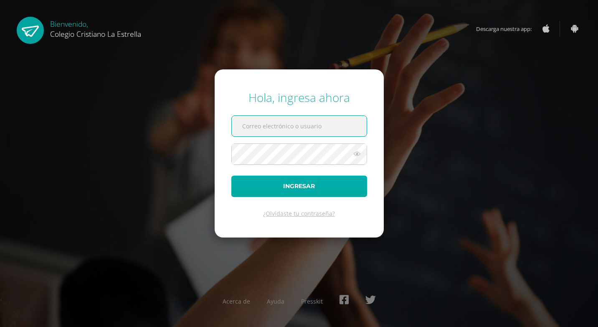
type input "896@laestrella.edu.gt"
click at [327, 189] on button "Ingresar" at bounding box center [299, 185] width 136 height 21
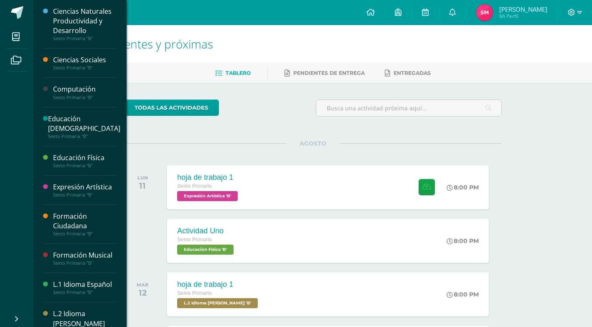
click at [97, 160] on div "Educación Física" at bounding box center [84, 158] width 63 height 10
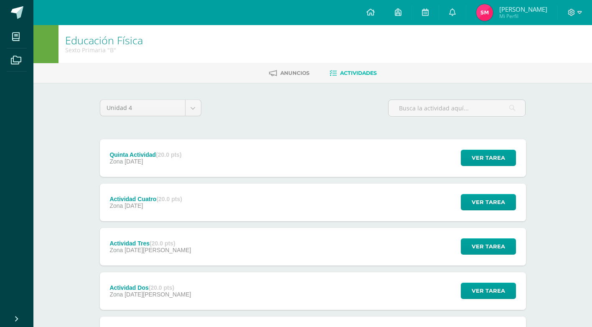
click at [161, 165] on div "Quinta Actividad (20.0 pts) Zona 08 de Septiembre" at bounding box center [146, 158] width 92 height 38
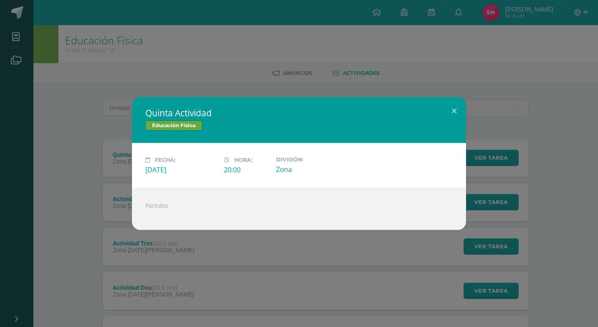
click at [78, 199] on div "Quinta Actividad Educación Física Fecha: Lunes 08 de Septiembre Hora: 20:00 Div…" at bounding box center [298, 163] width 591 height 133
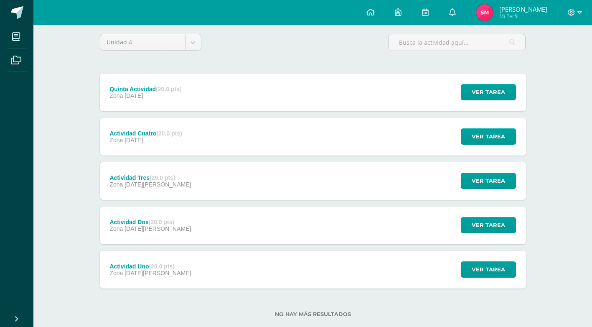
scroll to position [83, 0]
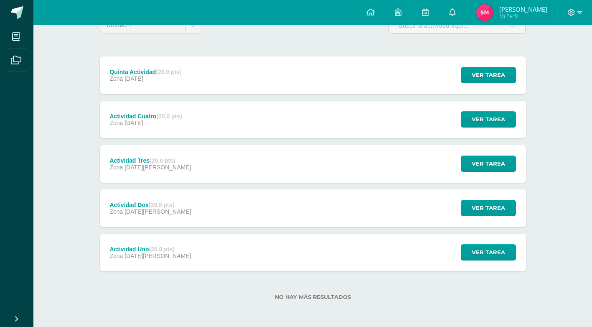
click at [164, 249] on strong "(20.0 pts)" at bounding box center [161, 249] width 25 height 7
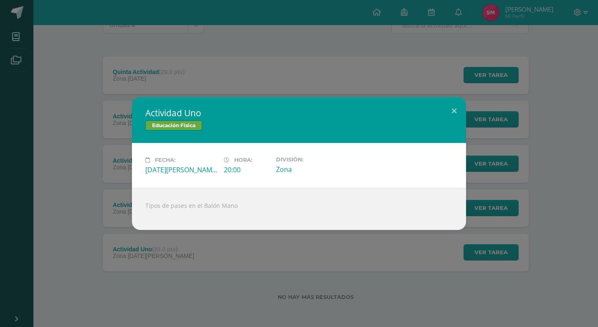
click at [186, 205] on div "Tipos de pases en el Balón Mano" at bounding box center [299, 209] width 334 height 42
click at [454, 107] on button at bounding box center [454, 111] width 24 height 28
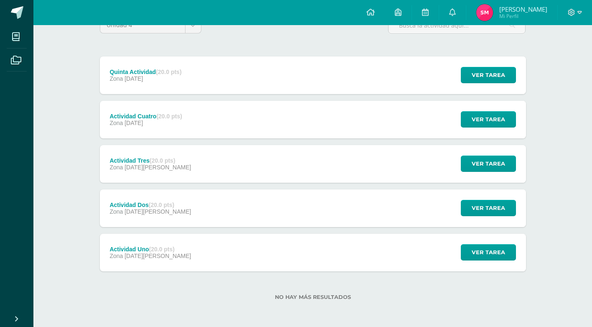
click at [286, 269] on div "Actividad Uno (20.0 pts) Zona 11 de Agosto Ver tarea Actividad Uno Educación Fí…" at bounding box center [313, 252] width 426 height 38
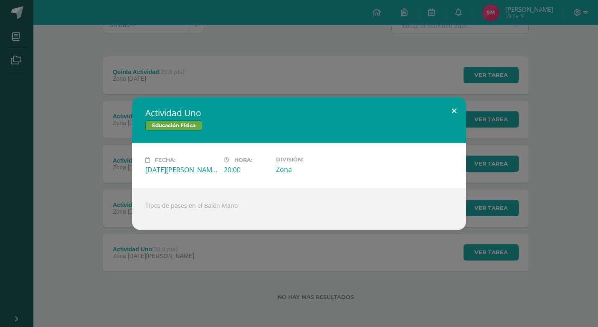
click at [458, 110] on button at bounding box center [454, 111] width 24 height 28
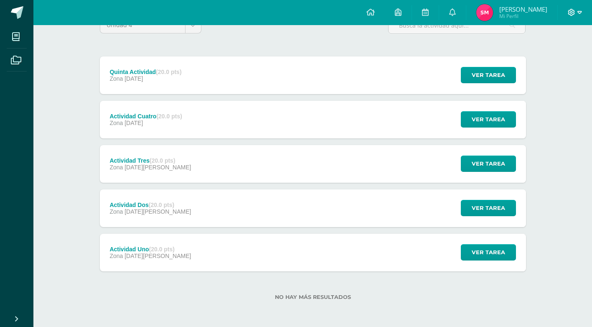
click at [581, 15] on icon at bounding box center [579, 13] width 5 height 8
click at [561, 57] on span "Cerrar sesión" at bounding box center [554, 57] width 38 height 8
